Goal: Information Seeking & Learning: Check status

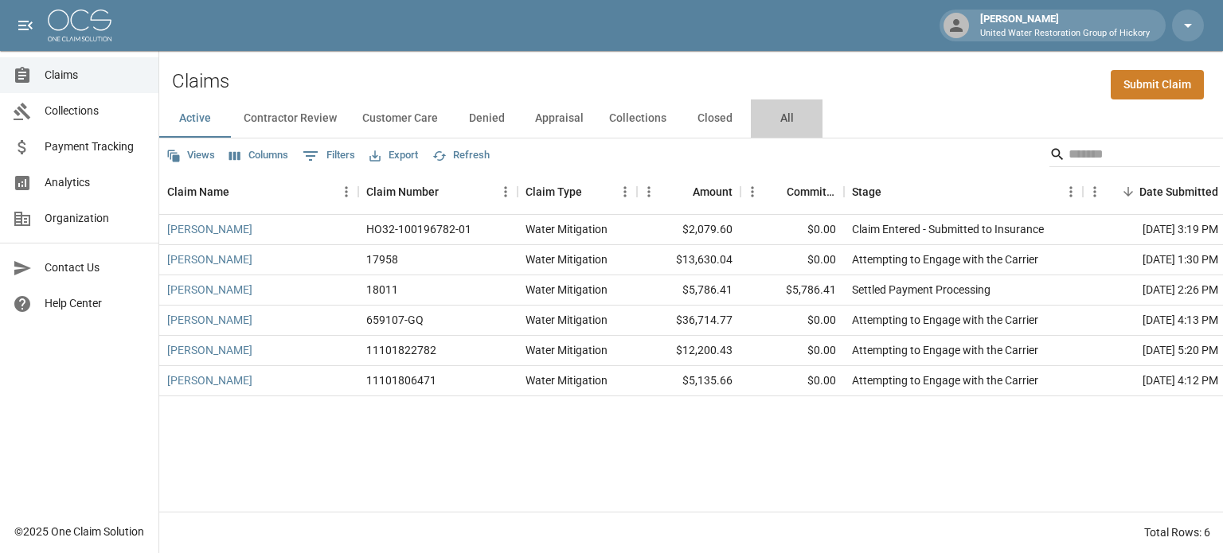
click at [782, 116] on button "All" at bounding box center [787, 119] width 72 height 38
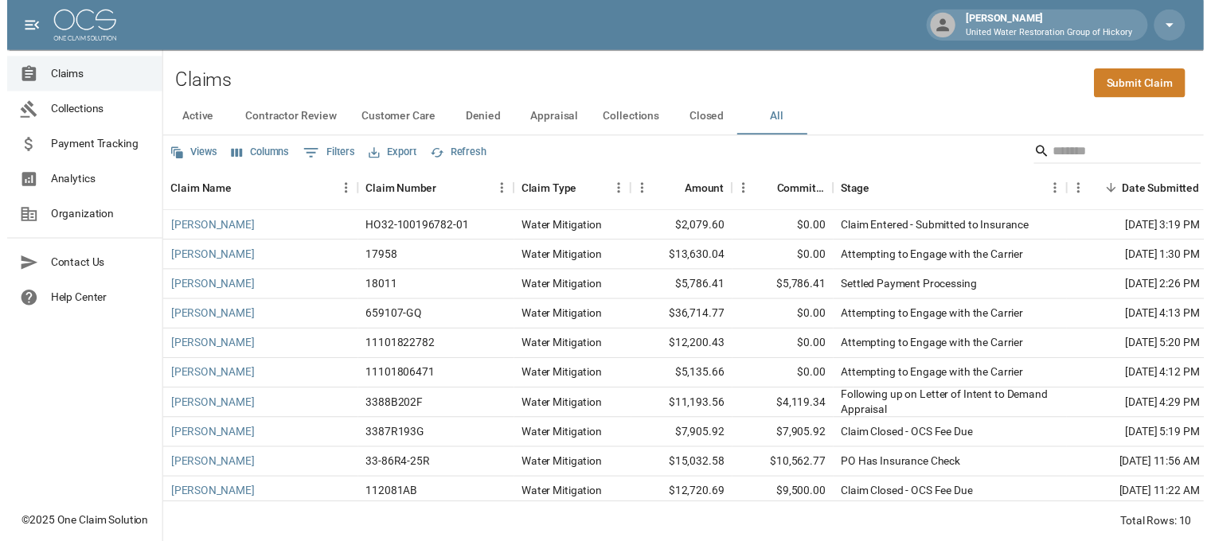
scroll to position [17, 0]
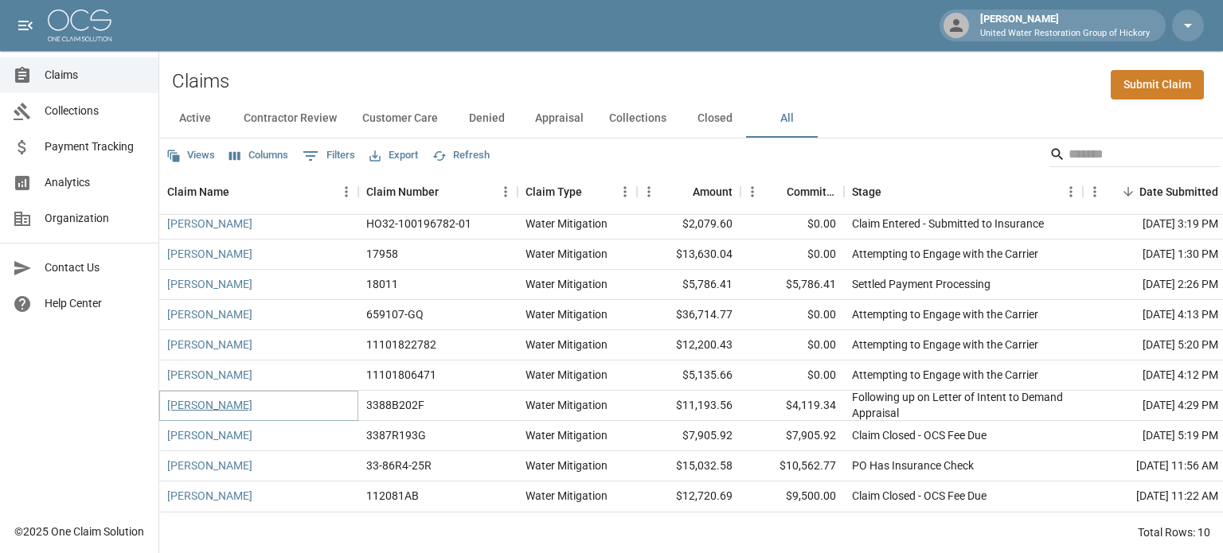
click at [206, 397] on link "[PERSON_NAME]" at bounding box center [209, 405] width 85 height 16
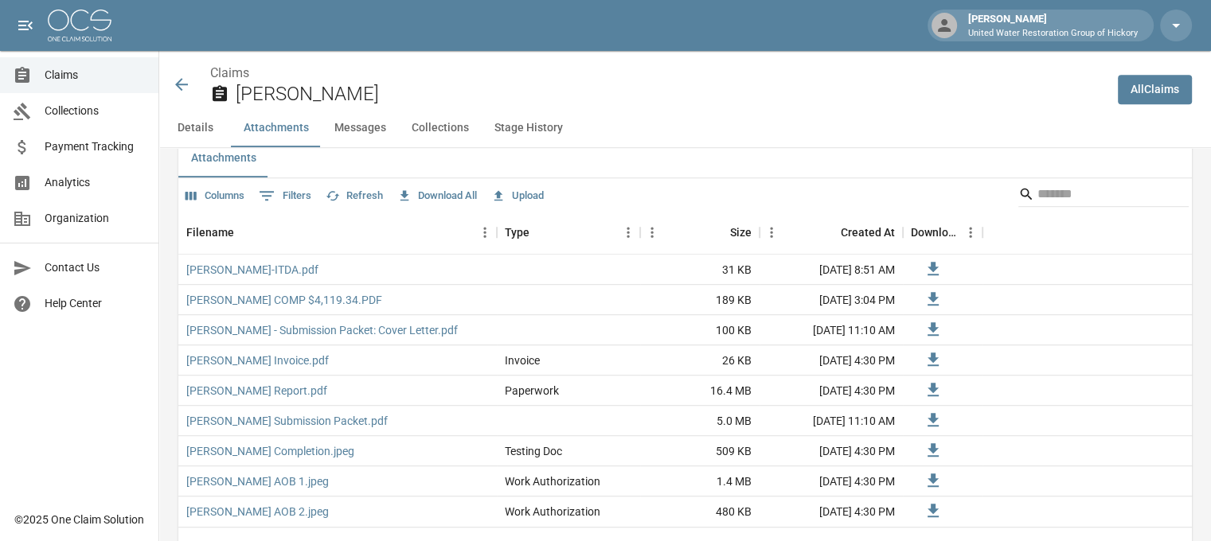
scroll to position [955, 2]
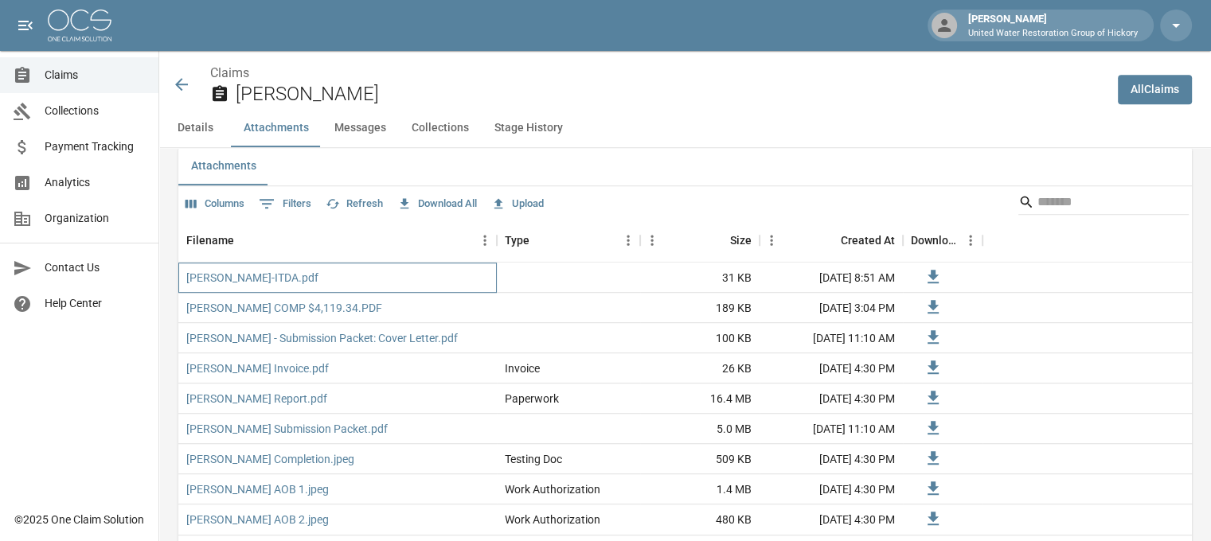
click at [275, 279] on div "[PERSON_NAME]-ITDA.pdf" at bounding box center [337, 278] width 318 height 30
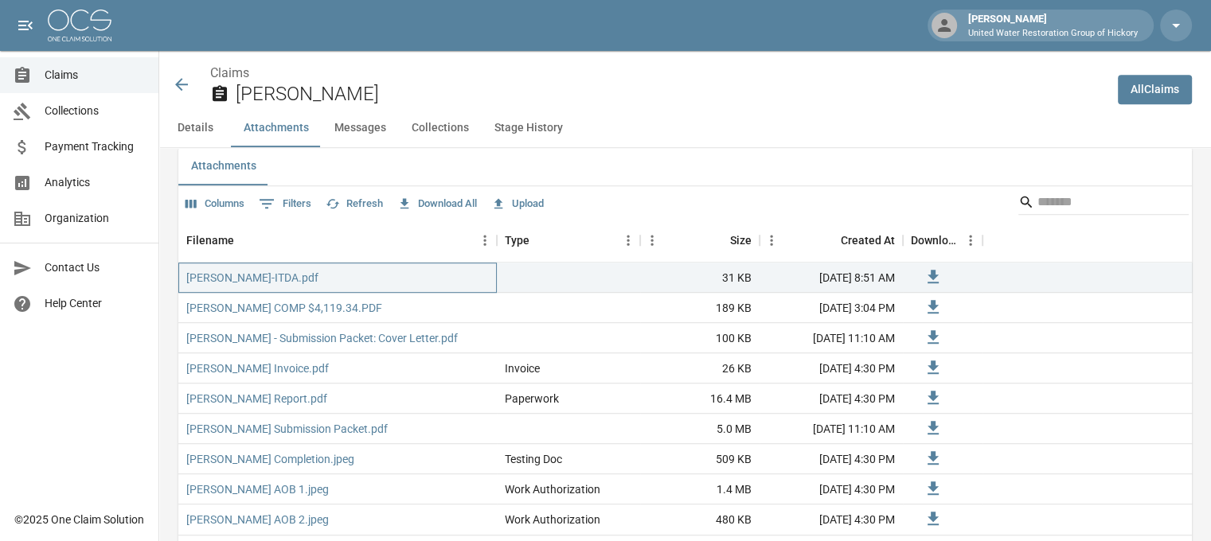
click at [275, 279] on div "[PERSON_NAME]-ITDA.pdf" at bounding box center [337, 278] width 318 height 30
click at [229, 279] on link "[PERSON_NAME]-ITDA.pdf" at bounding box center [252, 278] width 132 height 16
click at [175, 85] on icon at bounding box center [181, 84] width 13 height 13
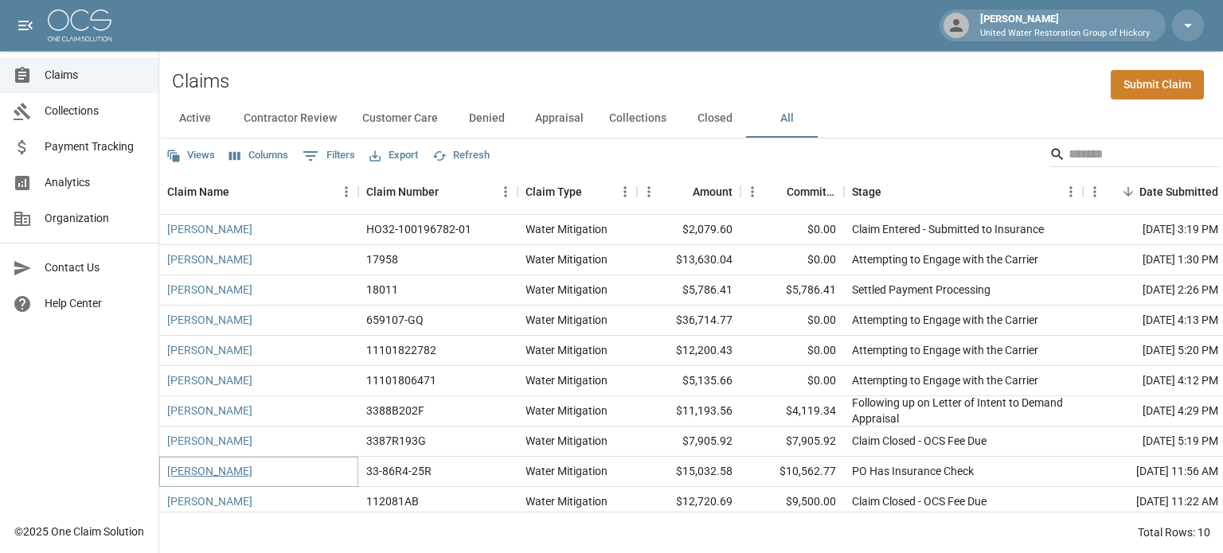
click at [227, 472] on link "[PERSON_NAME]" at bounding box center [209, 471] width 85 height 16
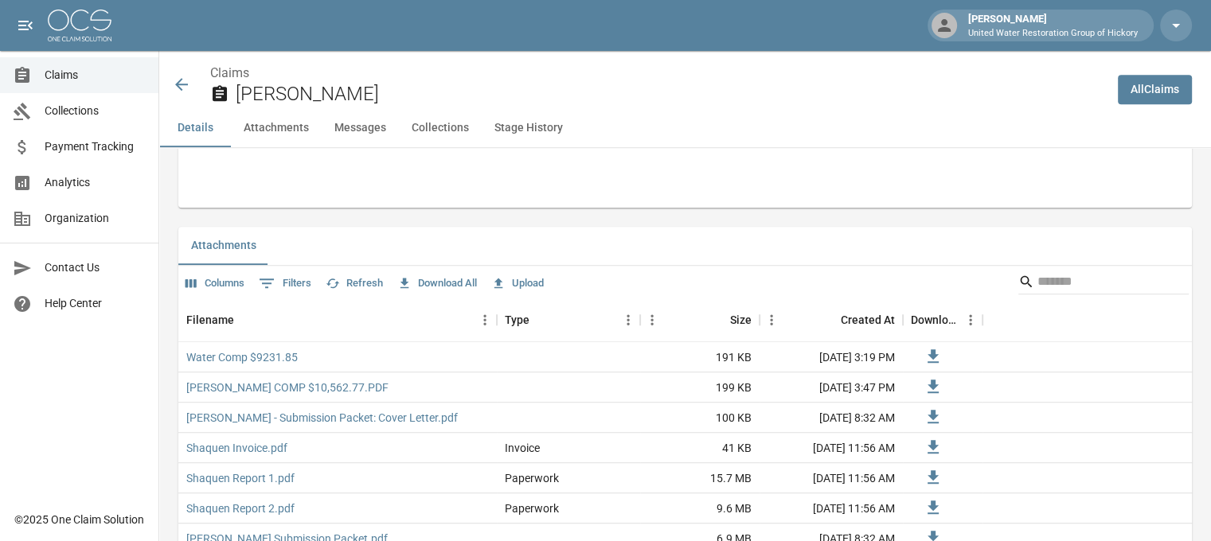
scroll to position [982, 0]
click at [234, 390] on link "[PERSON_NAME] COMP $10,562.77.PDF" at bounding box center [287, 386] width 202 height 16
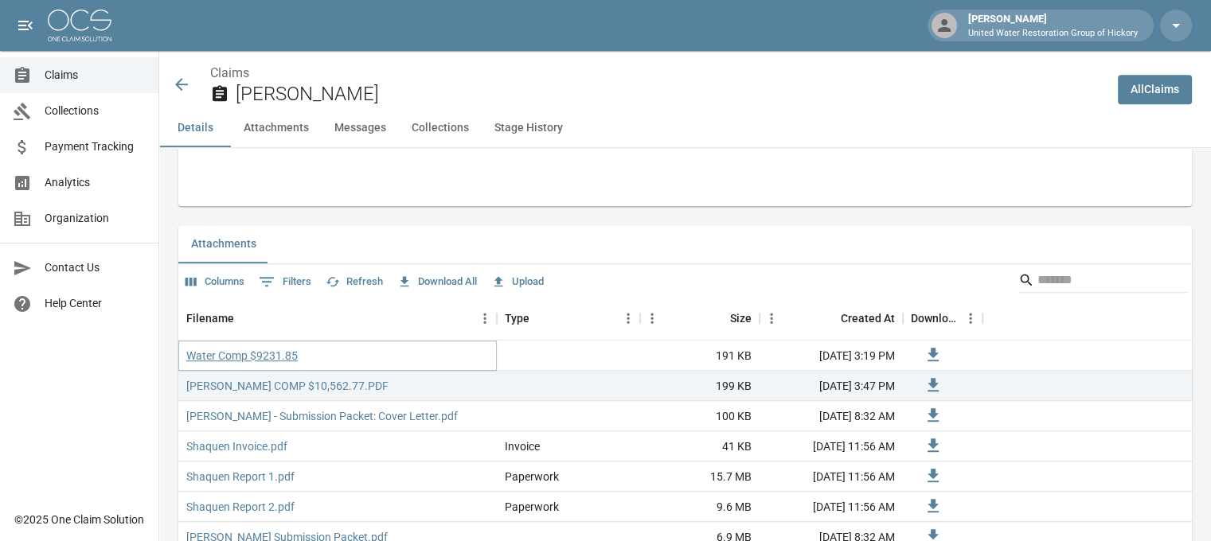
click at [249, 352] on link "Water Comp $9231.85" at bounding box center [241, 356] width 111 height 16
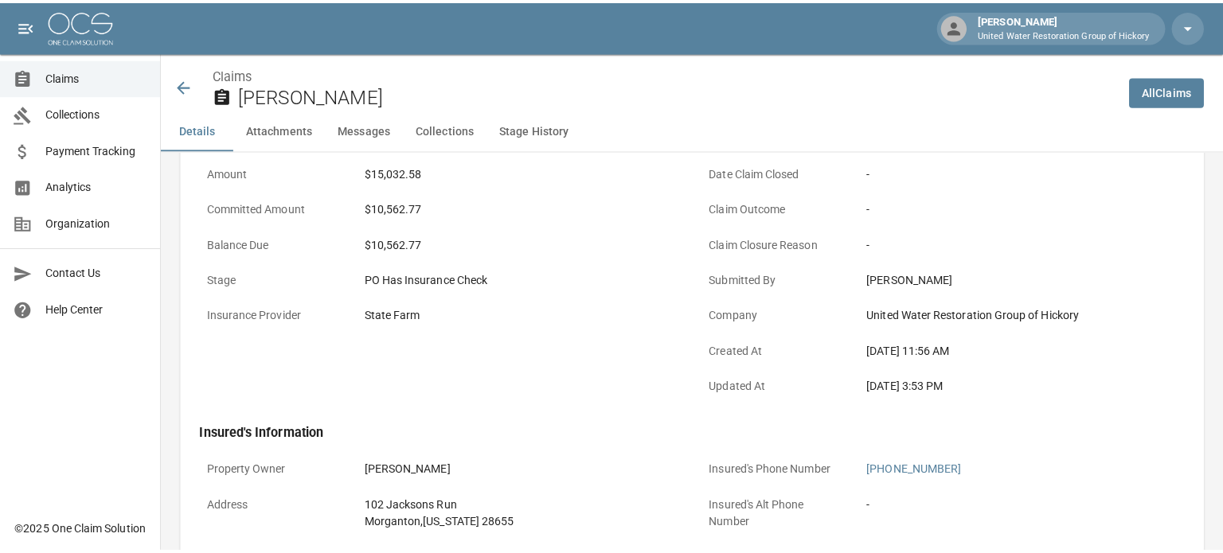
scroll to position [0, 0]
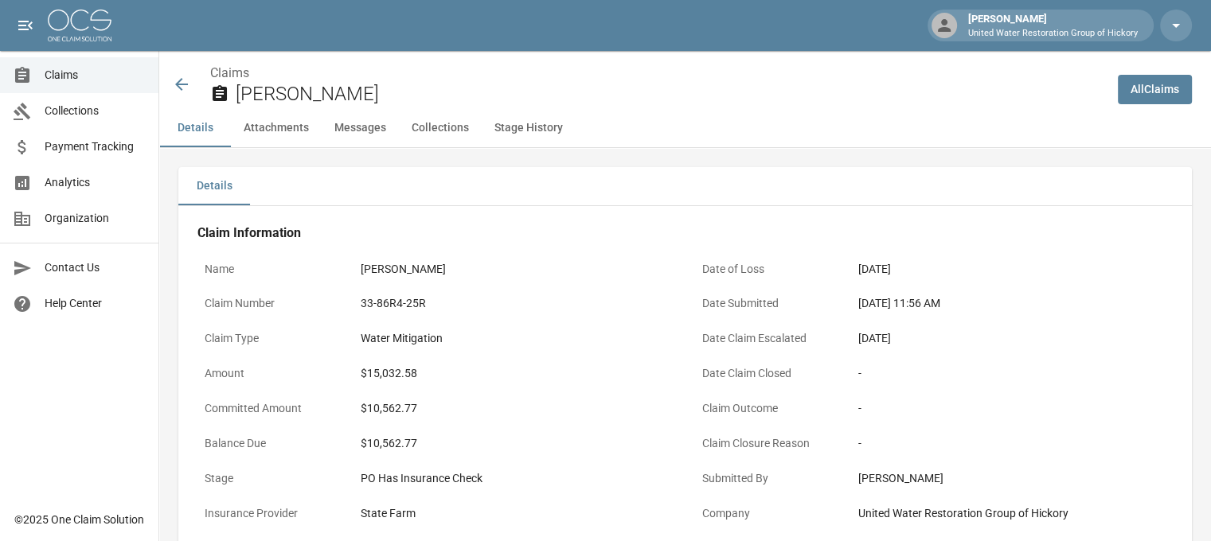
click at [178, 84] on icon at bounding box center [181, 84] width 13 height 13
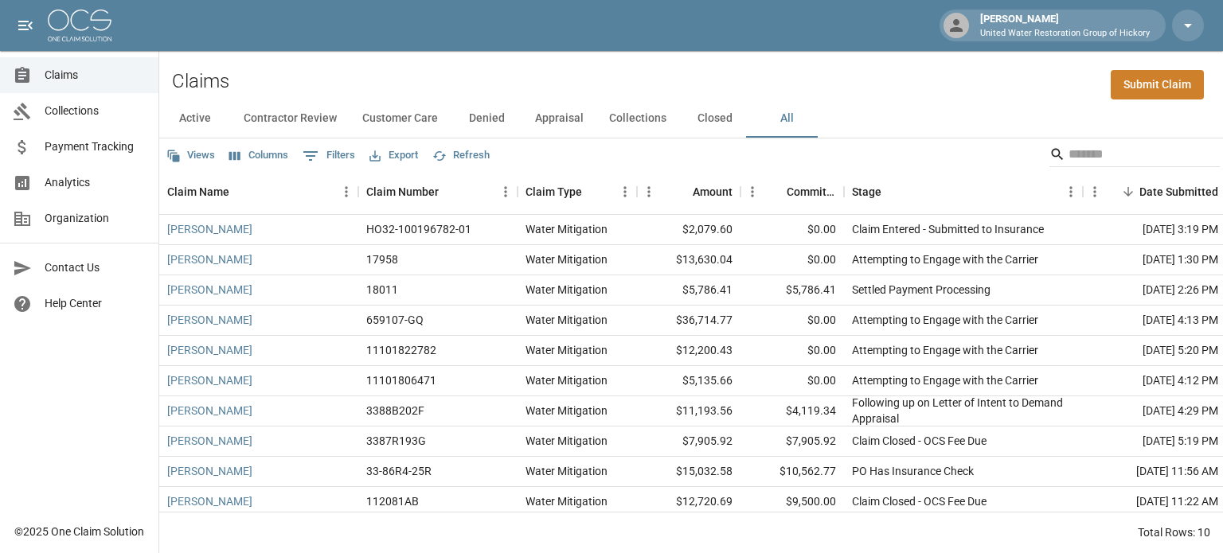
click at [99, 118] on span "Collections" at bounding box center [95, 111] width 101 height 17
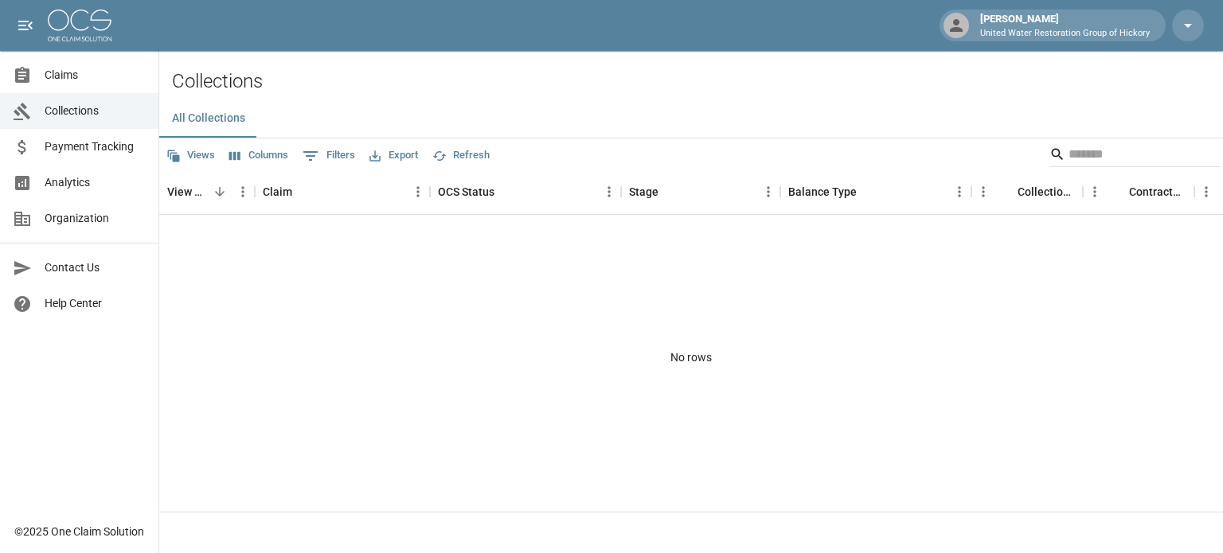
click at [86, 142] on span "Payment Tracking" at bounding box center [95, 147] width 101 height 17
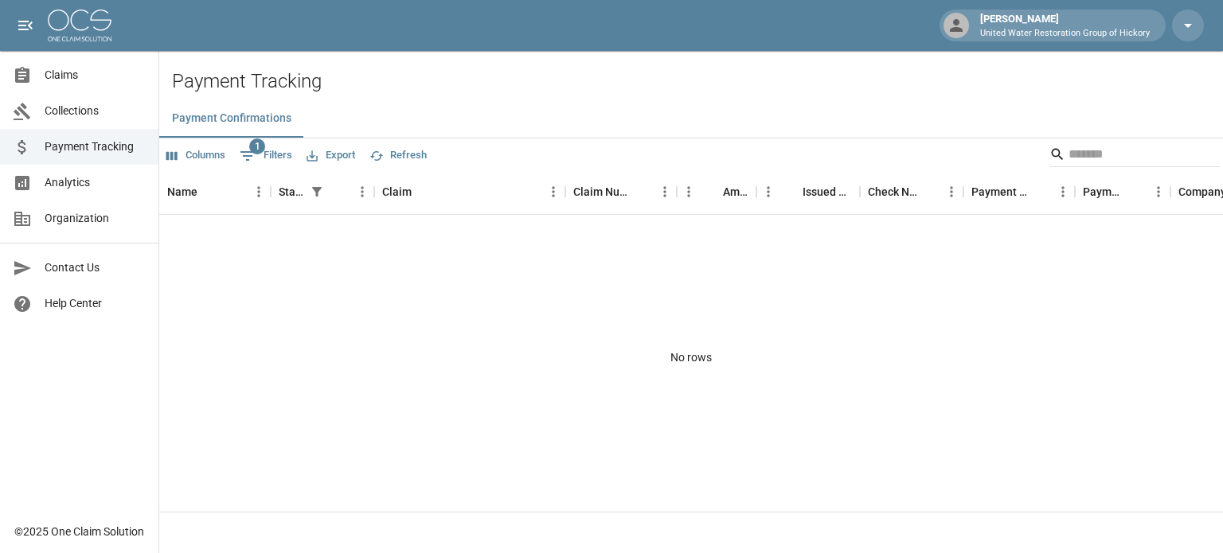
click at [58, 68] on span "Claims" at bounding box center [95, 75] width 101 height 17
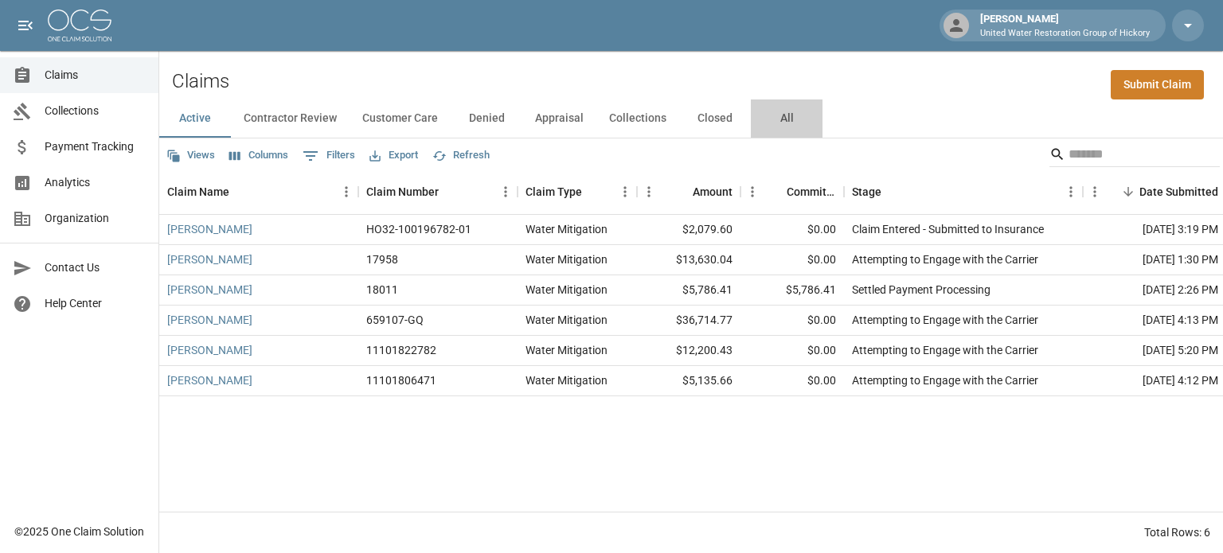
click at [782, 120] on button "All" at bounding box center [787, 119] width 72 height 38
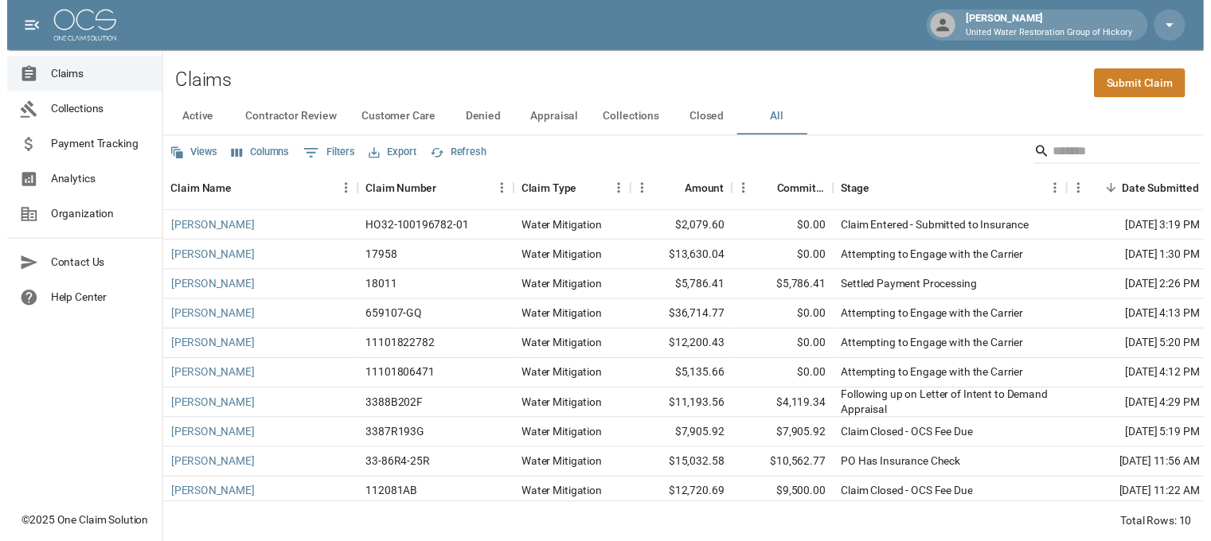
scroll to position [17, 0]
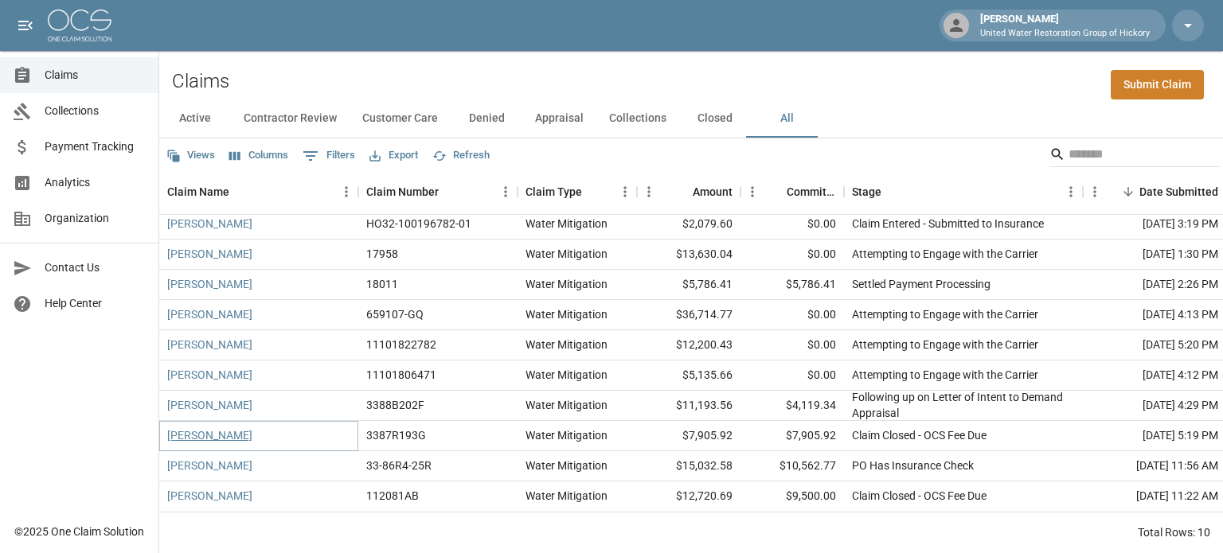
click at [205, 427] on link "[PERSON_NAME]" at bounding box center [209, 435] width 85 height 16
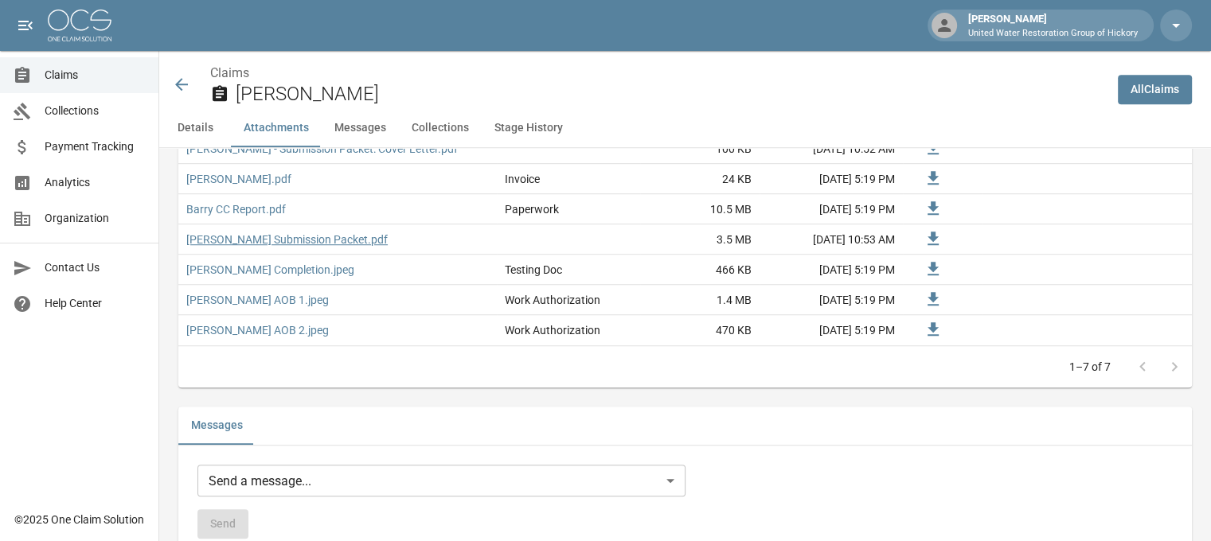
scroll to position [1079, 0]
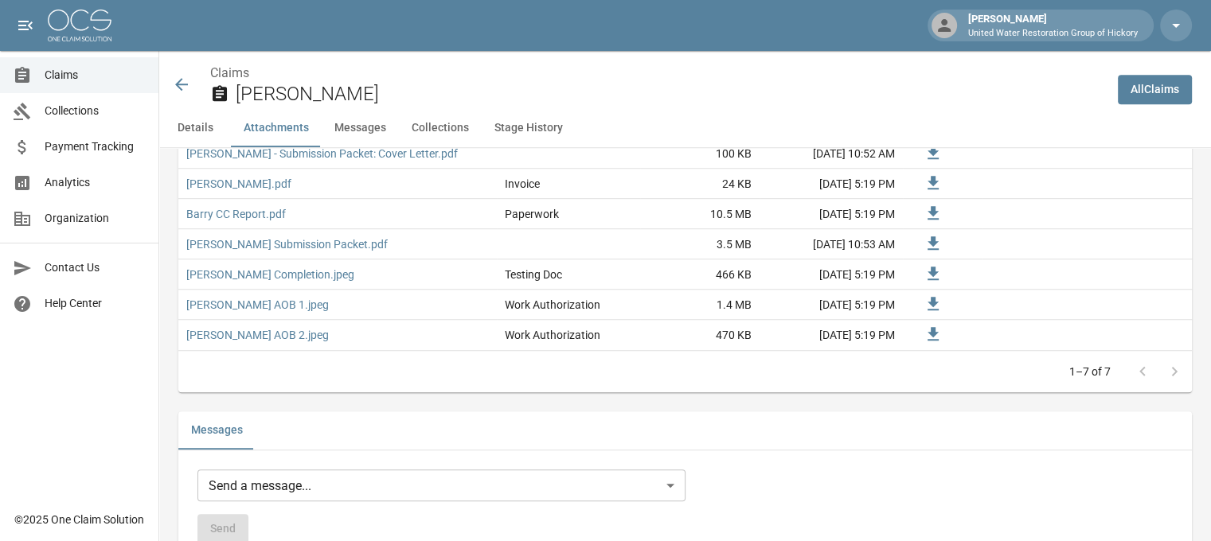
click at [183, 92] on icon at bounding box center [181, 84] width 19 height 19
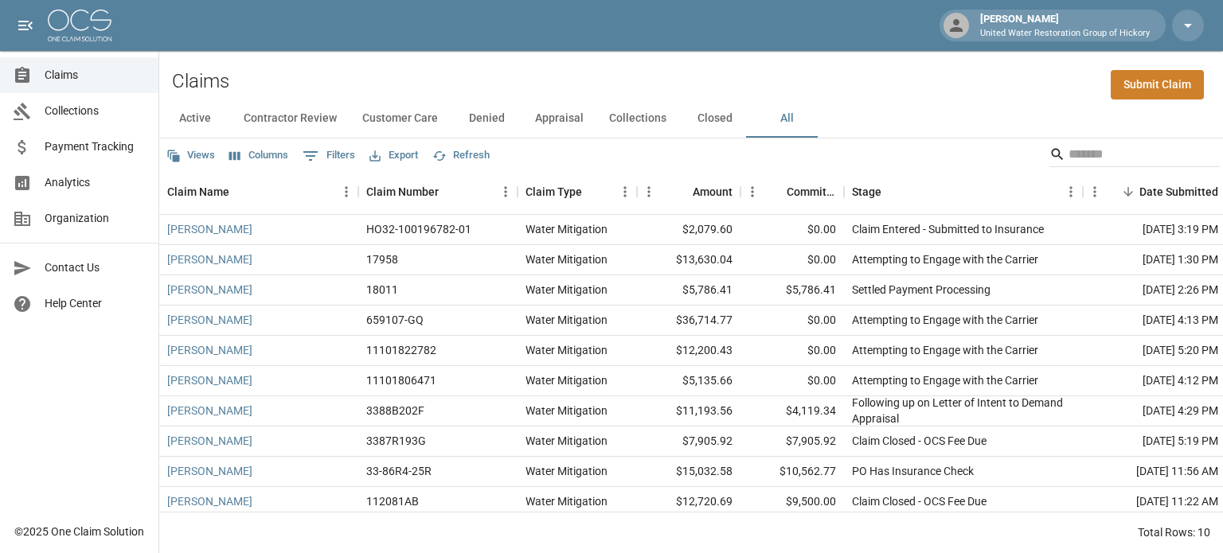
scroll to position [17, 0]
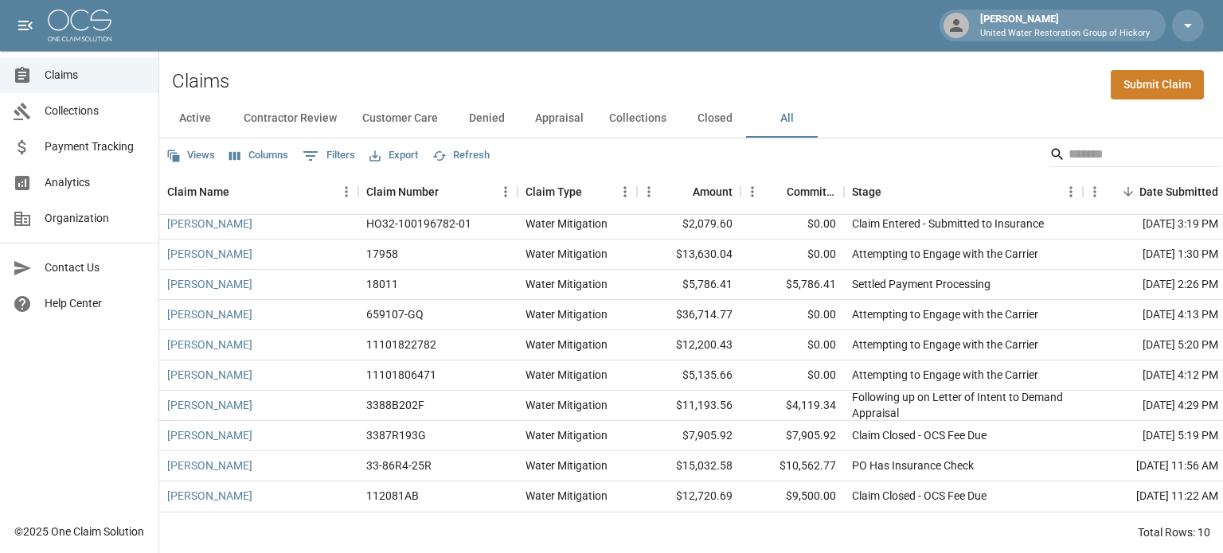
click at [494, 120] on button "Denied" at bounding box center [487, 119] width 72 height 38
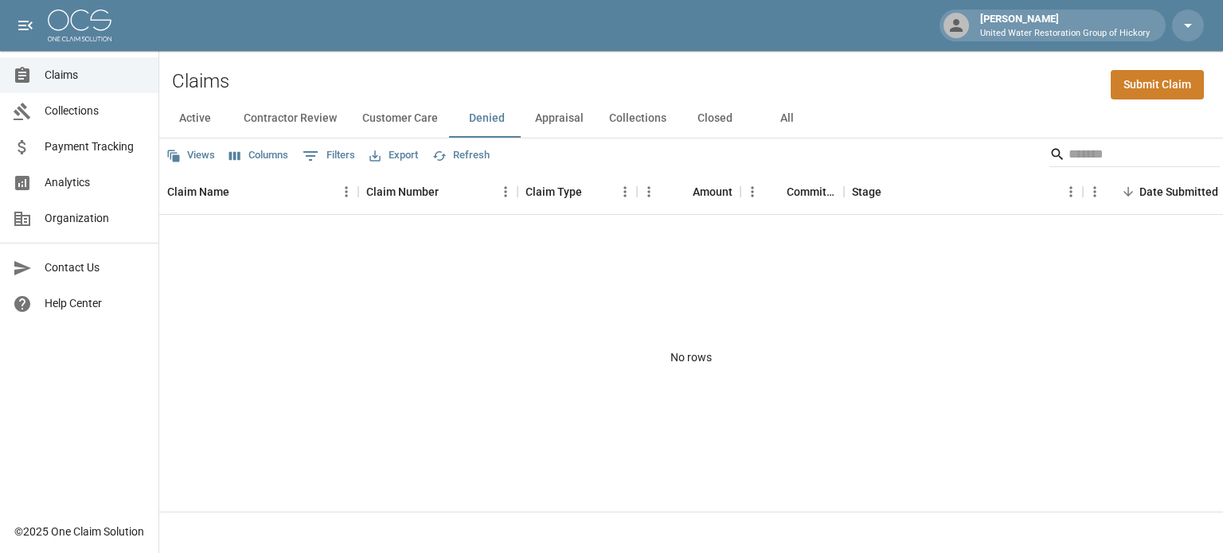
click at [541, 121] on button "Appraisal" at bounding box center [559, 119] width 74 height 38
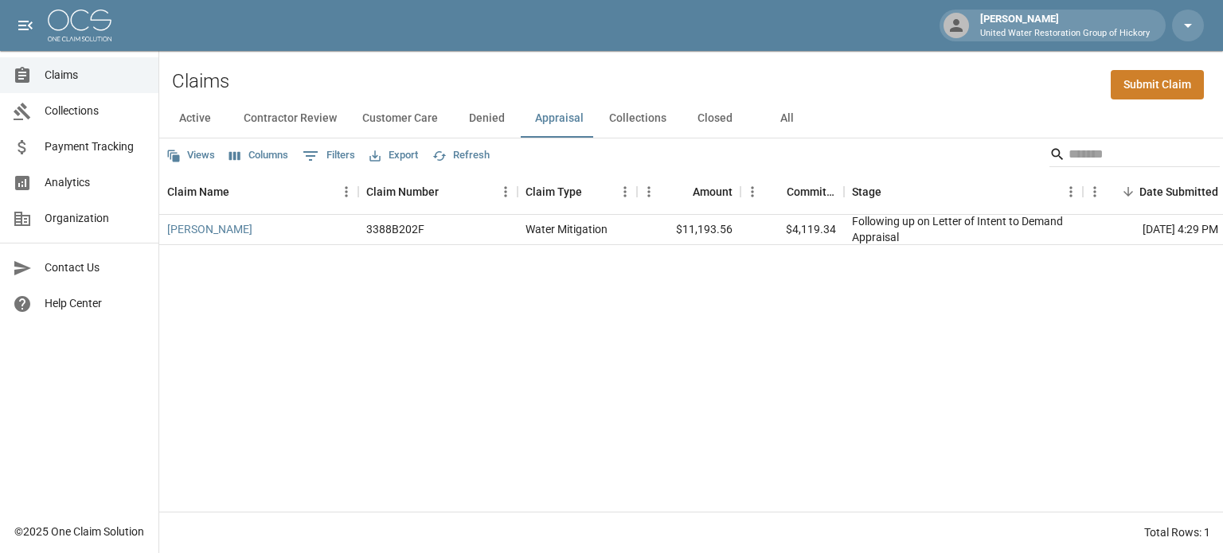
click at [626, 119] on button "Collections" at bounding box center [637, 119] width 83 height 38
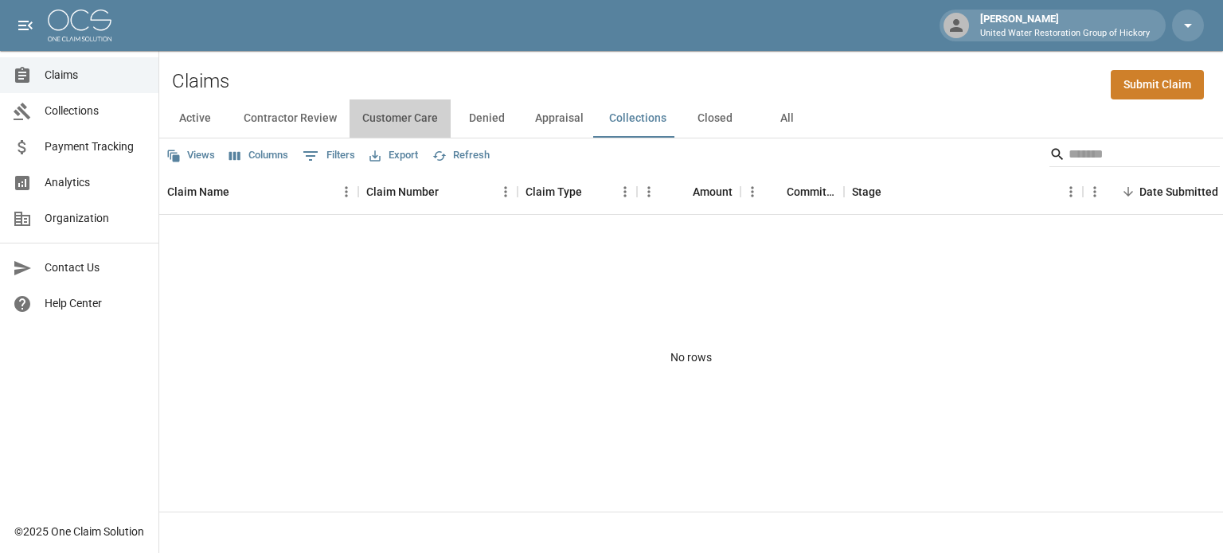
click at [407, 117] on button "Customer Care" at bounding box center [399, 119] width 101 height 38
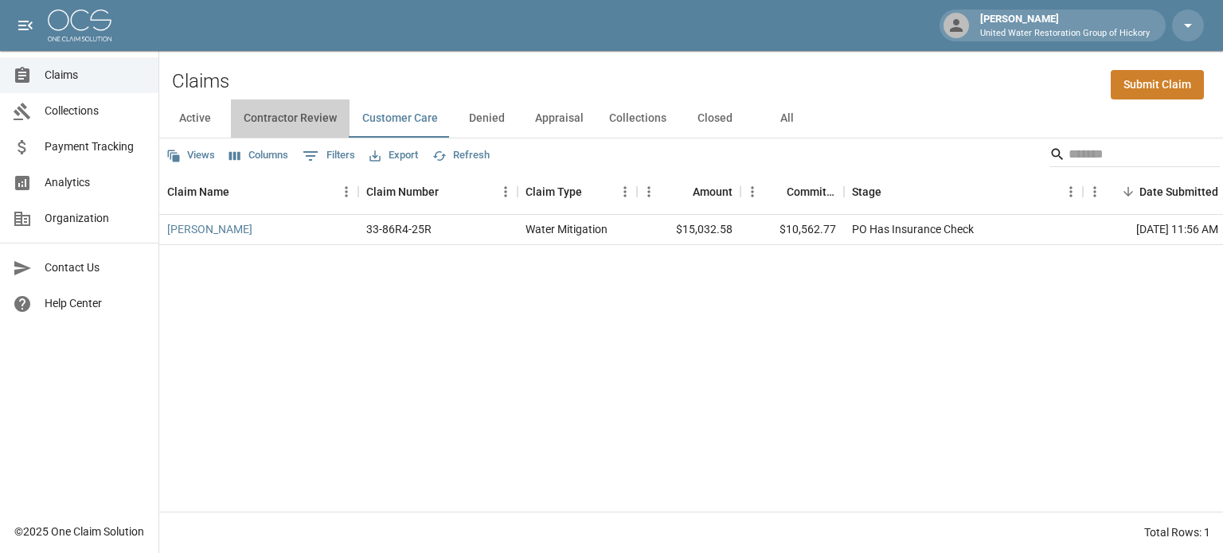
click at [305, 117] on button "Contractor Review" at bounding box center [290, 119] width 119 height 38
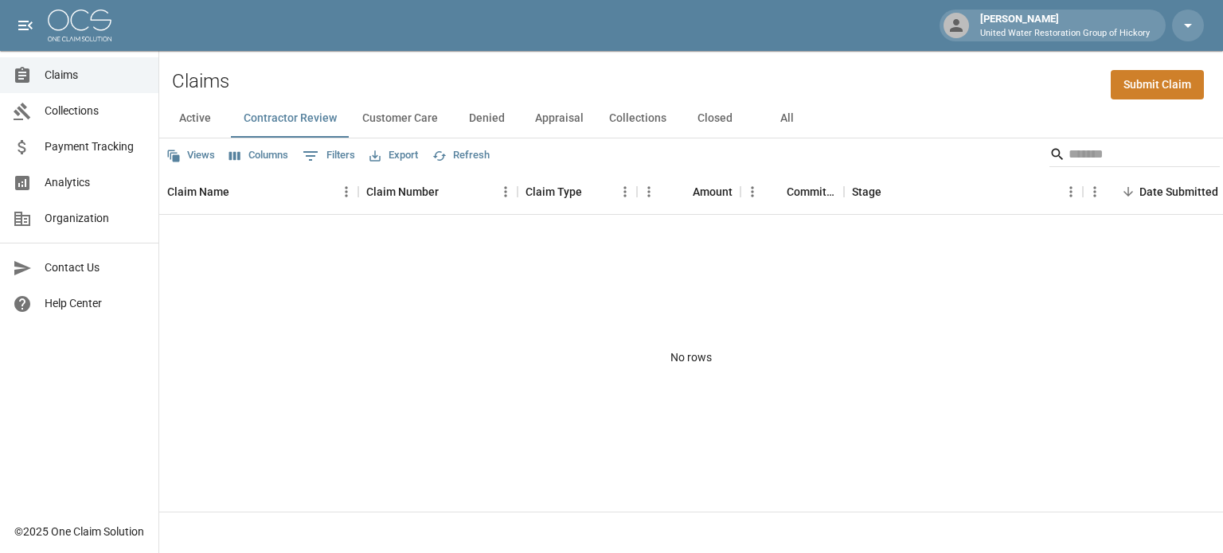
click at [193, 117] on button "Active" at bounding box center [195, 119] width 72 height 38
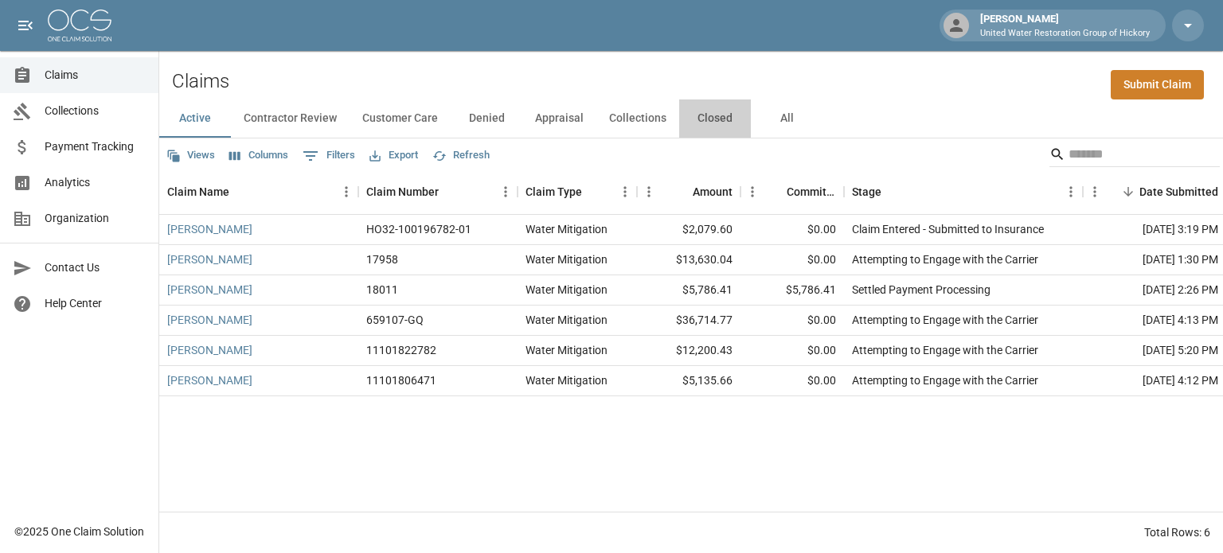
click at [710, 118] on button "Closed" at bounding box center [715, 119] width 72 height 38
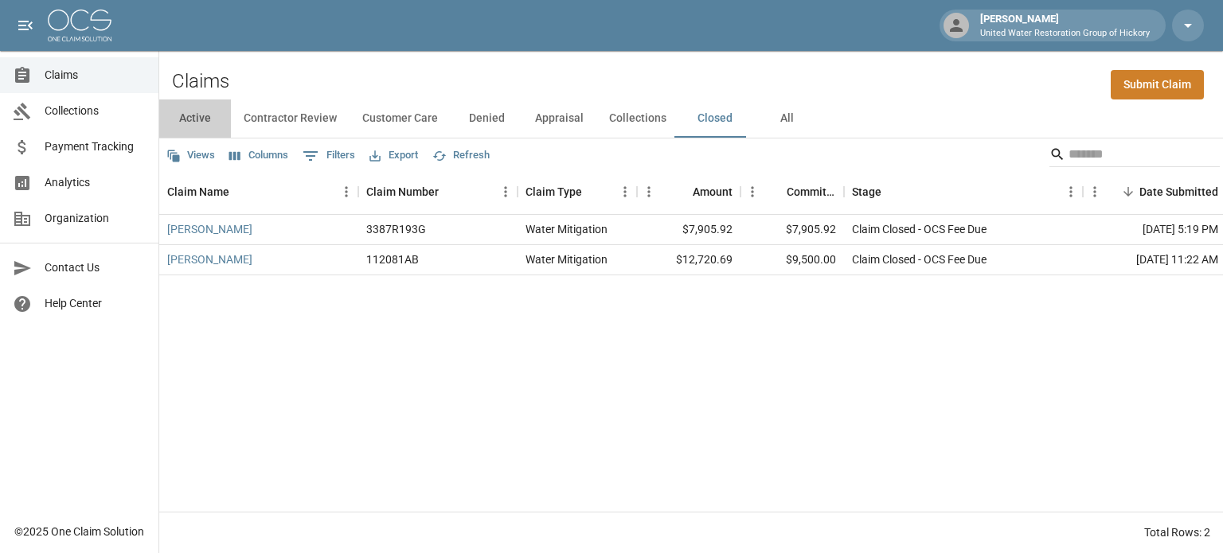
click at [191, 117] on button "Active" at bounding box center [195, 119] width 72 height 38
